Goal: Task Accomplishment & Management: Complete application form

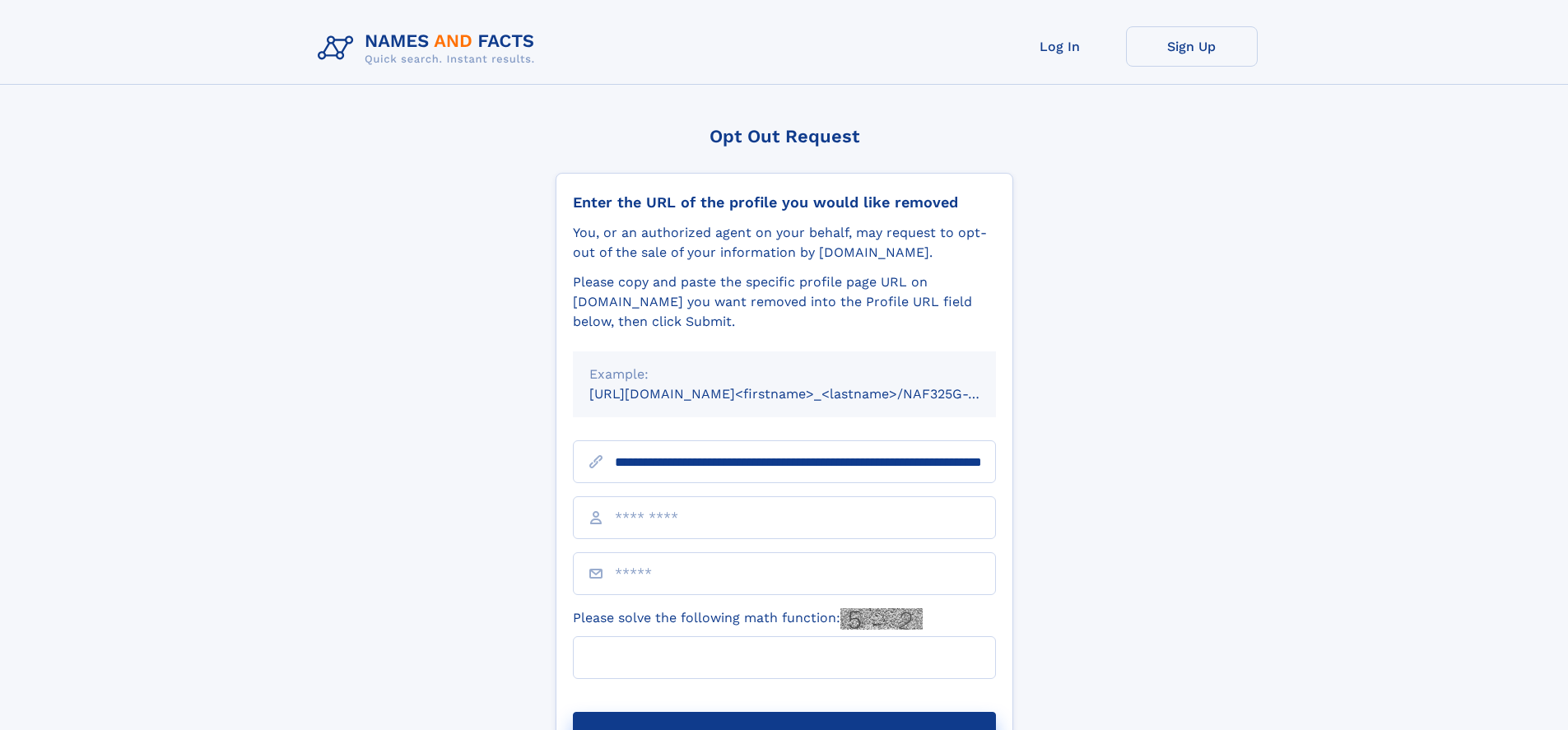
scroll to position [0, 182]
type input "**********"
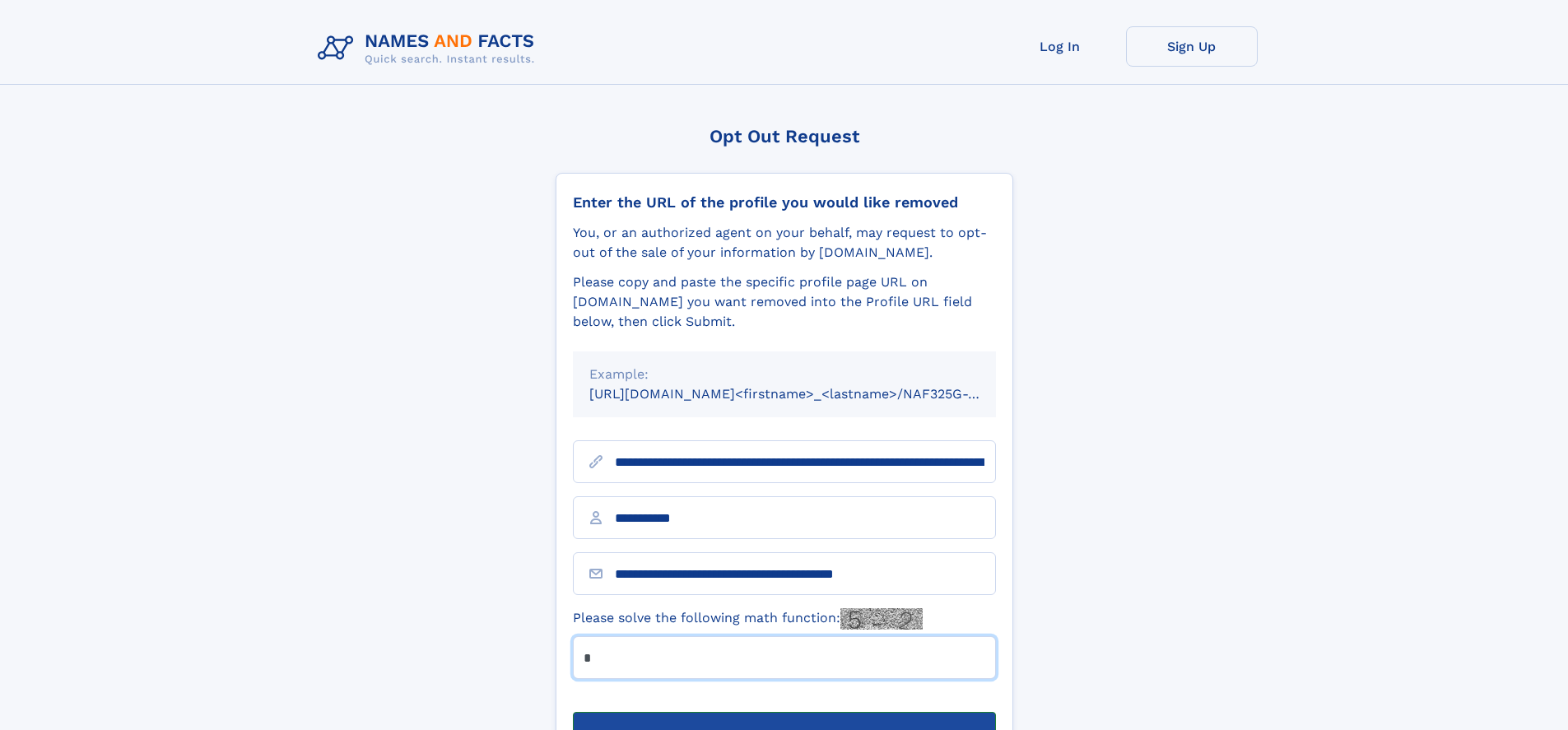
type input "*"
click at [783, 713] on button "Submit Opt Out Request" at bounding box center [784, 739] width 423 height 52
